Goal: Information Seeking & Learning: Learn about a topic

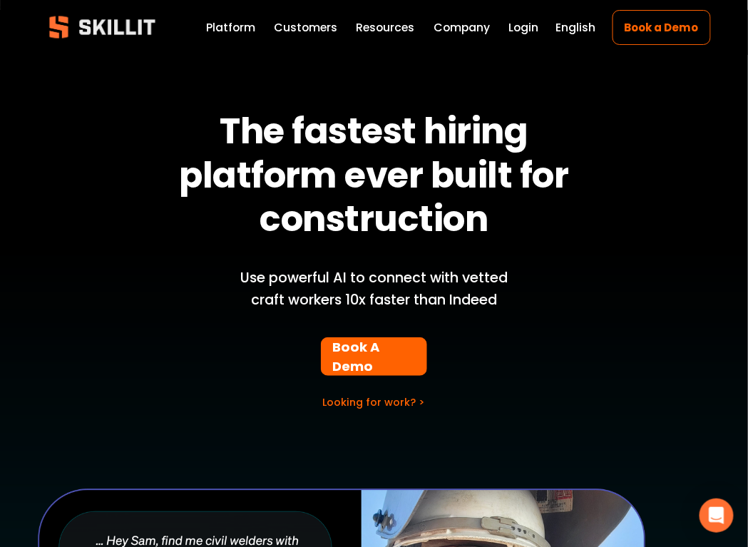
click at [0, 0] on span "Press" at bounding box center [0, 0] width 0 height 0
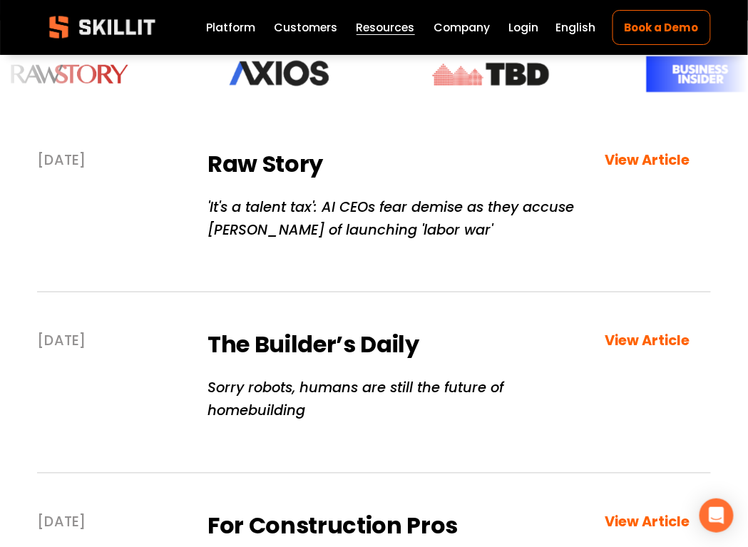
scroll to position [280, 0]
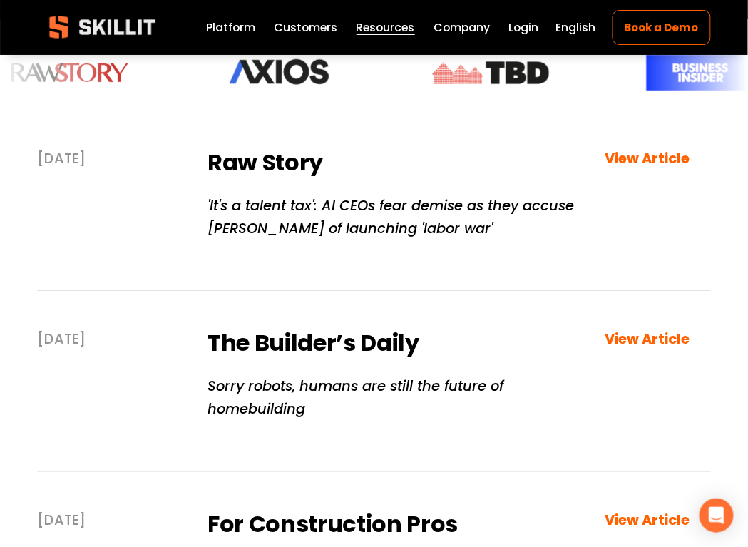
click at [675, 158] on strong "View Article" at bounding box center [646, 158] width 85 height 20
